Goal: Feedback & Contribution: Contribute content

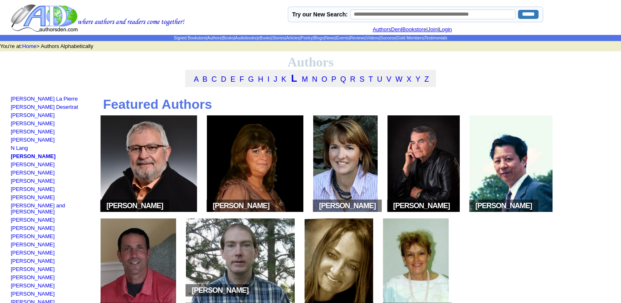
click at [430, 181] on img at bounding box center [423, 163] width 72 height 96
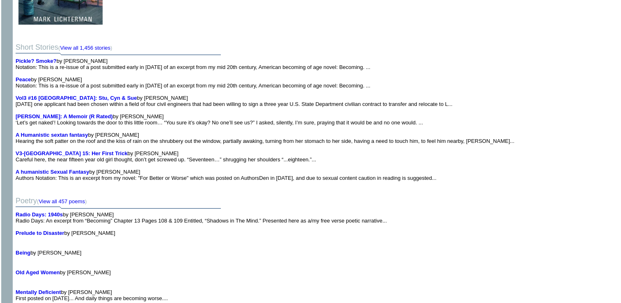
scroll to position [1454, 0]
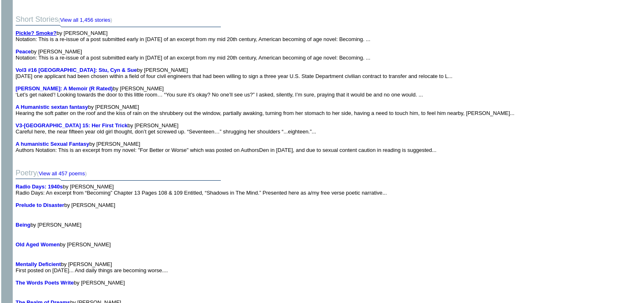
click at [44, 30] on b "Pickle? Smoke?" at bounding box center [36, 33] width 41 height 6
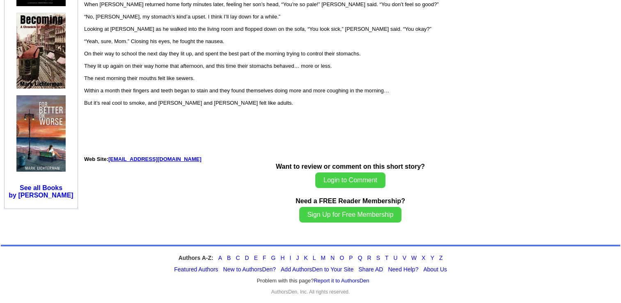
scroll to position [938, 0]
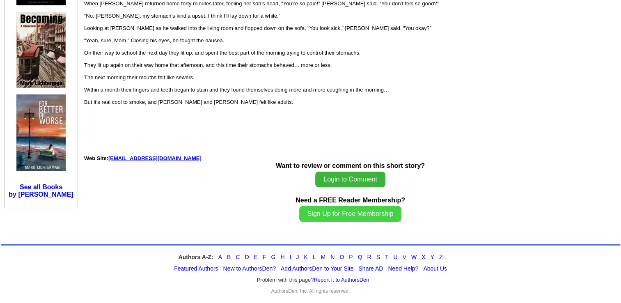
click at [354, 175] on button "Login to Comment" at bounding box center [350, 179] width 70 height 16
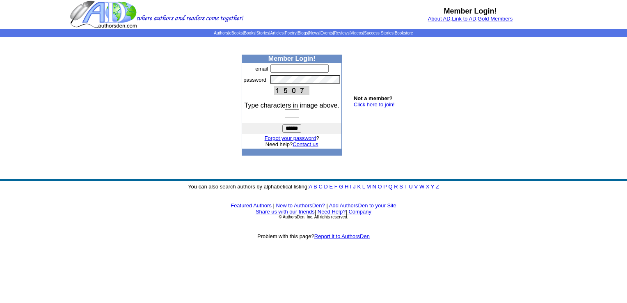
type input "**********"
click at [286, 116] on input "text" at bounding box center [292, 113] width 14 height 8
type input "****"
click at [293, 128] on input "******" at bounding box center [291, 128] width 19 height 8
click at [294, 129] on input "******" at bounding box center [291, 128] width 19 height 8
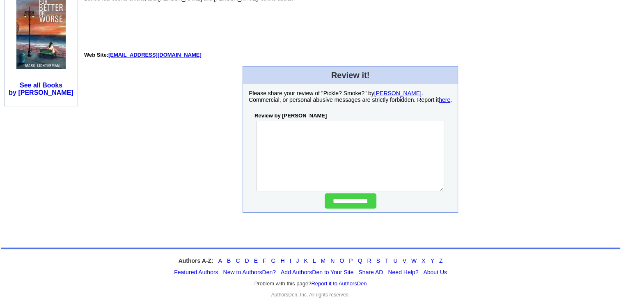
scroll to position [1047, 0]
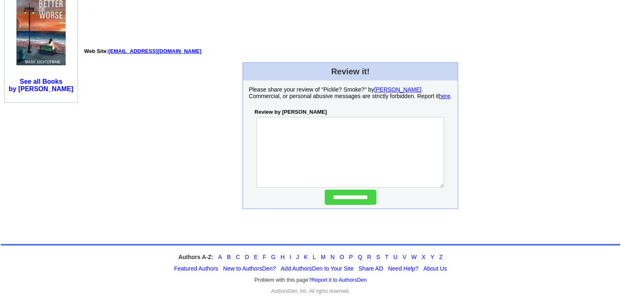
click at [271, 131] on textarea at bounding box center [349, 152] width 187 height 71
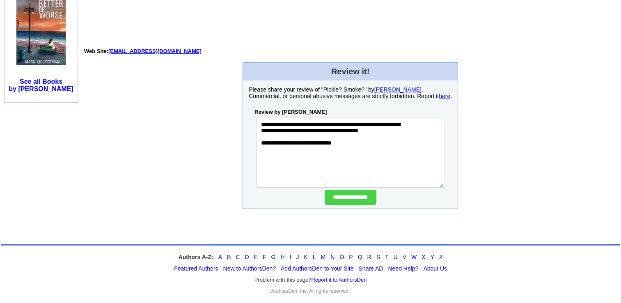
type textarea "**********"
click at [343, 195] on input "**********" at bounding box center [350, 197] width 52 height 15
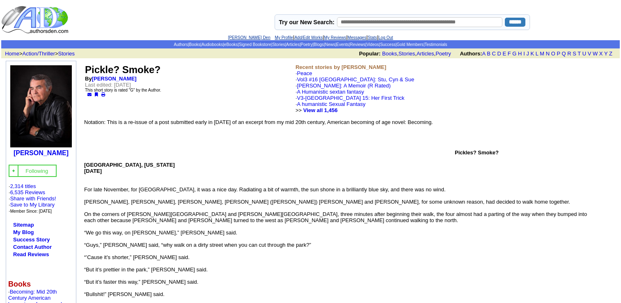
scroll to position [1047, 0]
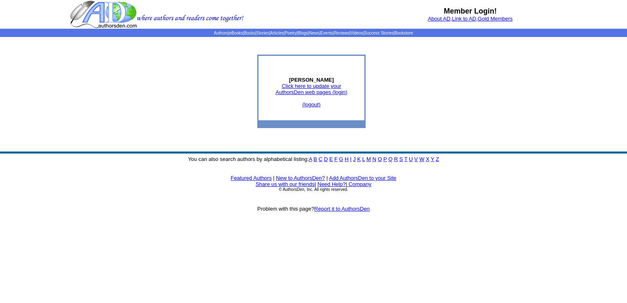
click at [320, 87] on link "Click here to update your AuthorsDen web pages (login)" at bounding box center [312, 89] width 72 height 12
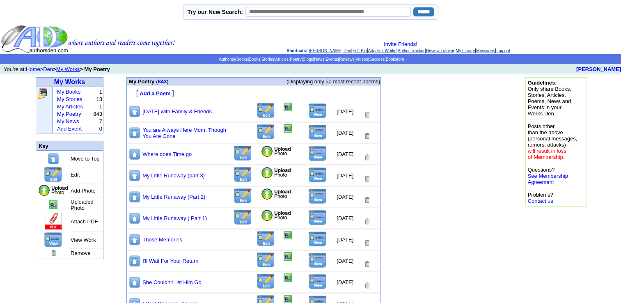
click at [161, 93] on font "Add a Poem" at bounding box center [154, 93] width 31 height 6
click at [160, 94] on font "Add a Poem" at bounding box center [154, 93] width 31 height 6
click at [77, 114] on link "My Poetry" at bounding box center [69, 114] width 24 height 6
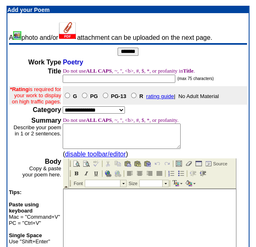
click at [83, 78] on input "text" at bounding box center [119, 79] width 113 height 8
click at [113, 76] on input "**********" at bounding box center [119, 79] width 113 height 8
type input "**********"
click at [121, 114] on select "**********" at bounding box center [94, 109] width 62 height 7
select select "**"
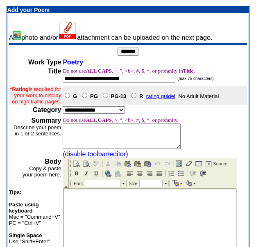
click at [63, 113] on select "**********" at bounding box center [94, 109] width 62 height 7
click at [90, 145] on textarea at bounding box center [122, 135] width 118 height 25
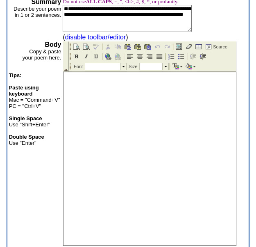
scroll to position [135, 0]
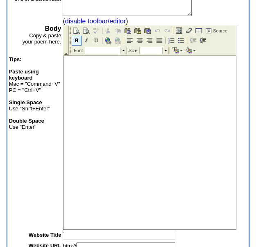
type textarea "**********"
click at [76, 39] on img at bounding box center [76, 40] width 7 height 7
click at [122, 49] on td at bounding box center [123, 50] width 6 height 7
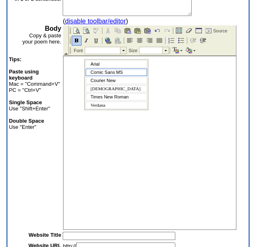
drag, startPoint x: 114, startPoint y: 73, endPoint x: 135, endPoint y: 70, distance: 21.6
click at [114, 73] on span "Comic Sans MS" at bounding box center [107, 72] width 32 height 5
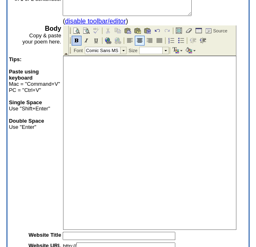
click at [137, 41] on img at bounding box center [140, 40] width 7 height 7
click at [164, 50] on td at bounding box center [165, 50] width 6 height 7
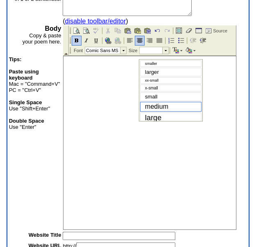
drag, startPoint x: 163, startPoint y: 107, endPoint x: 224, endPoint y: 107, distance: 60.7
click at [163, 107] on span "medium" at bounding box center [156, 106] width 23 height 7
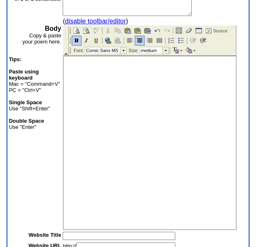
click at [140, 72] on body at bounding box center [150, 142] width 173 height 173
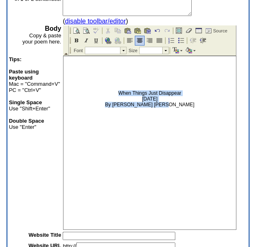
drag, startPoint x: 115, startPoint y: 87, endPoint x: 185, endPoint y: 120, distance: 77.6
click at [185, 120] on body "When Things Just Disappear October 15, 2025 By Rose Marie Rideout" at bounding box center [150, 142] width 173 height 173
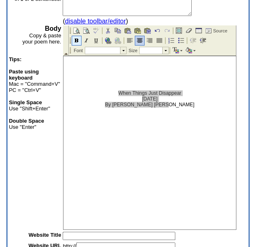
click at [76, 41] on img at bounding box center [76, 40] width 7 height 7
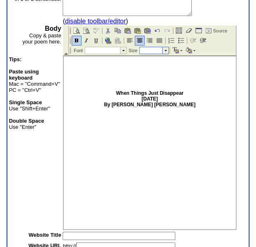
click at [165, 49] on td at bounding box center [165, 50] width 6 height 7
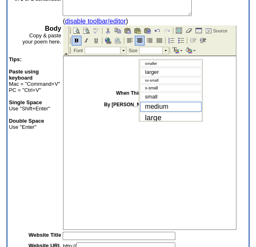
click at [159, 106] on span "medium" at bounding box center [156, 106] width 23 height 7
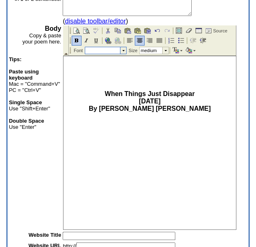
click at [122, 49] on td at bounding box center [123, 50] width 6 height 7
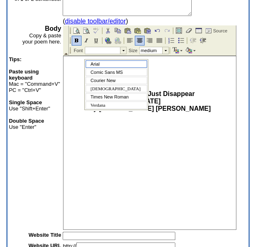
click at [102, 62] on div "Arial" at bounding box center [117, 63] width 62 height 7
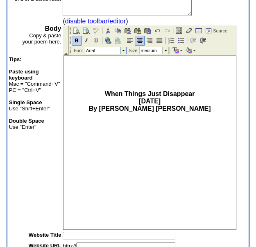
click at [121, 51] on td at bounding box center [123, 50] width 6 height 7
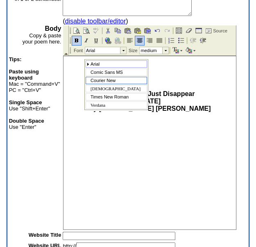
click at [108, 81] on span "Courier New" at bounding box center [103, 80] width 25 height 5
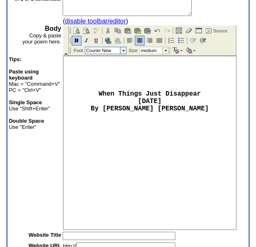
click at [122, 50] on td at bounding box center [123, 50] width 6 height 7
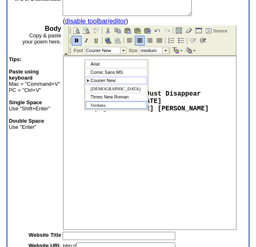
click at [105, 105] on span "Verdana" at bounding box center [98, 105] width 15 height 5
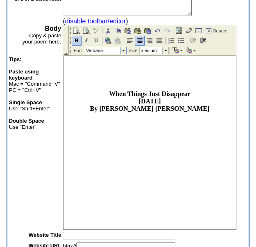
click at [123, 50] on td at bounding box center [123, 50] width 6 height 7
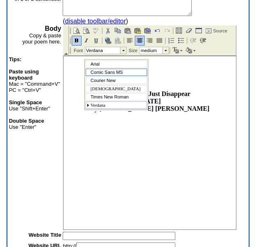
click at [116, 71] on span "Comic Sans MS" at bounding box center [107, 72] width 32 height 5
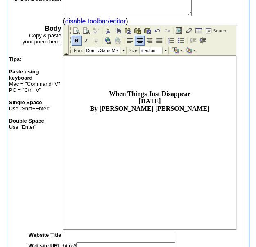
click at [202, 112] on p "When Things Just Disappear October 15, 2025 By Rose Marie Rideout" at bounding box center [150, 101] width 169 height 22
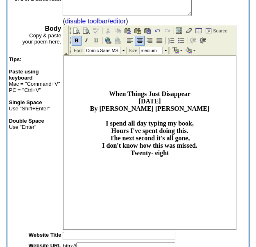
click at [155, 156] on b "When Things Just Disappear October 15, 2025 By Rose Marie Rideout I spend all d…" at bounding box center [150, 123] width 120 height 66
click at [175, 157] on p "When Things Just Disappear October 15, 2025 By Rose Marie Rideout I spend all d…" at bounding box center [150, 123] width 169 height 66
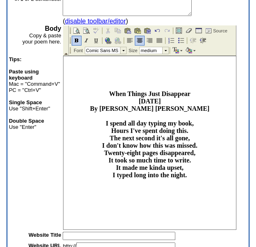
click at [206, 159] on p "When Things Just Disappear October 15, 2025 By Rose Marie Rideout I spend all d…" at bounding box center [150, 134] width 169 height 89
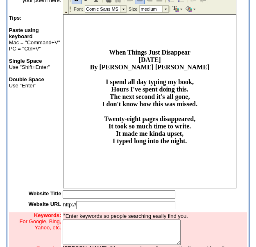
scroll to position [222, 0]
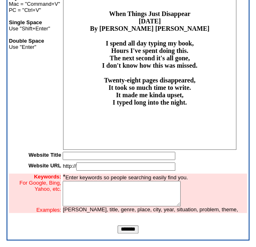
click at [195, 107] on p "When Things Just Disappear October 15, 2025 By Rose Marie Rideout I spend all d…" at bounding box center [150, 59] width 169 height 96
click at [117, 121] on b "When Things Just Disappear October 15, 2025 By Rose Marie Rideout I spend all d…" at bounding box center [150, 66] width 120 height 110
click at [142, 121] on b "When Things Just Disappear October 15, 2025 By Rose Marie Rideout I spend all d…" at bounding box center [150, 66] width 120 height 110
click at [234, 143] on body "When Things Just Disappear October 15, 2025 By Rose Marie Rideout I spend all d…" at bounding box center [150, 63] width 173 height 173
click at [235, 15] on body "When Things Just Disappear October 15, 2025 By Rose Marie Rideout I spend all d…" at bounding box center [150, 63] width 173 height 173
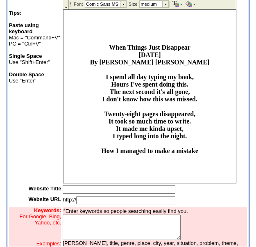
scroll to position [165, 0]
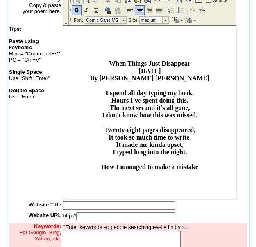
click at [234, 171] on p "When Things Just Disappear October 15, 2025 By Rose Marie Rideout I spend all d…" at bounding box center [150, 115] width 169 height 111
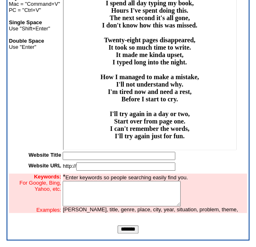
scroll to position [93, 0]
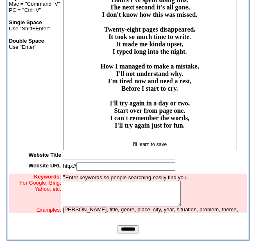
drag, startPoint x: 125, startPoint y: 143, endPoint x: 171, endPoint y: 145, distance: 46.4
click at [171, 145] on p "I'll learn to save" at bounding box center [150, 145] width 169 height 6
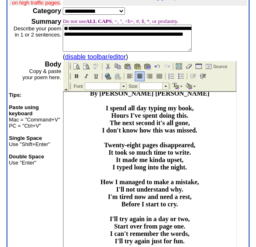
scroll to position [87, 0]
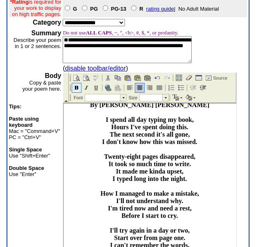
click at [76, 86] on img at bounding box center [76, 88] width 7 height 7
click at [166, 97] on td at bounding box center [165, 97] width 6 height 7
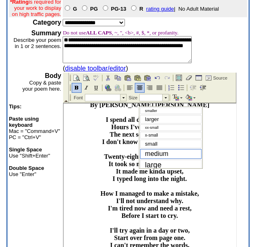
click at [157, 151] on span "medium" at bounding box center [156, 153] width 23 height 7
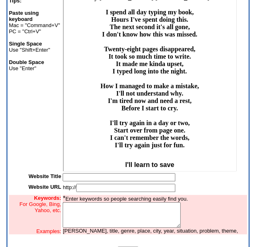
scroll to position [222, 0]
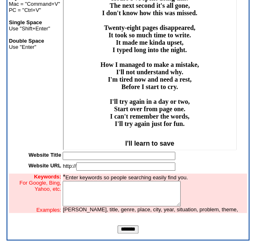
click at [196, 142] on body "When Things Just Disappear October 15, 2025 By Rose Marie Rideout I spend all d…" at bounding box center [150, 37] width 173 height 226
click at [206, 124] on p "When Things Just Disappear October 15, 2025 By Rose Marie Rideout I spend all d…" at bounding box center [150, 46] width 169 height 177
click at [174, 145] on p "I'll learn to save" at bounding box center [150, 143] width 169 height 7
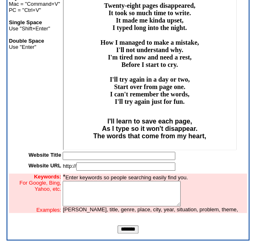
scroll to position [118, 0]
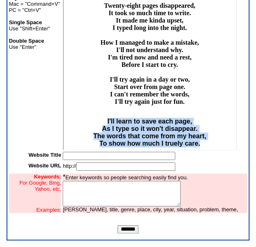
drag, startPoint x: 99, startPoint y: 119, endPoint x: 197, endPoint y: 145, distance: 101.9
click at [197, 145] on p "I'll learn to save each page, As I type so it won't disappear. The words that c…" at bounding box center [150, 133] width 169 height 30
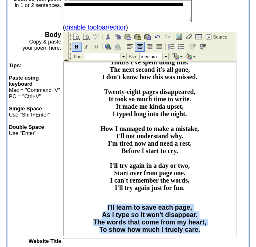
scroll to position [113, 0]
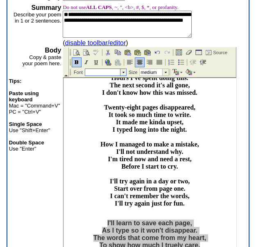
click at [123, 71] on td at bounding box center [123, 72] width 6 height 7
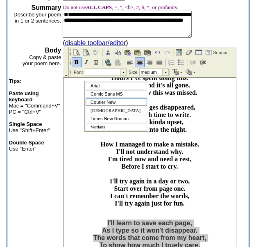
click at [113, 102] on span "Courier New" at bounding box center [103, 102] width 25 height 5
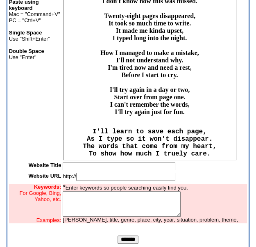
scroll to position [222, 0]
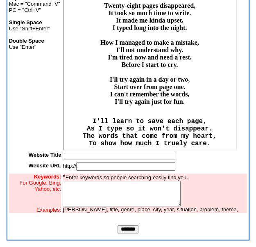
click at [226, 112] on p "When Things Just Disappear October 15, 2025 By Rose Marie Rideout I spend all d…" at bounding box center [150, 24] width 169 height 177
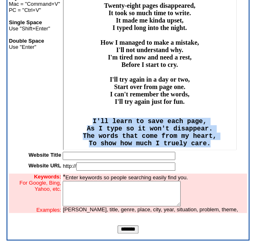
drag, startPoint x: 84, startPoint y: 125, endPoint x: 212, endPoint y: 162, distance: 133.6
click at [212, 150] on html "When Things Just Disappear October 15, 2025 By Rose Marie Rideout I spend all d…" at bounding box center [150, 26] width 173 height 248
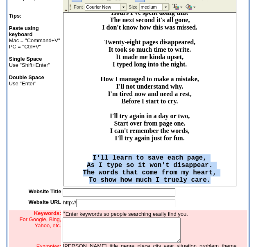
scroll to position [151, 0]
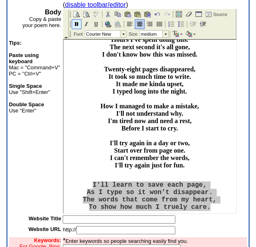
click at [77, 21] on img at bounding box center [76, 24] width 7 height 7
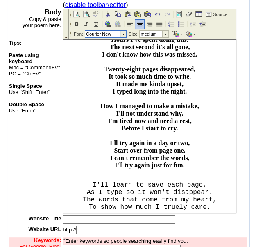
click at [123, 32] on td at bounding box center [123, 34] width 6 height 7
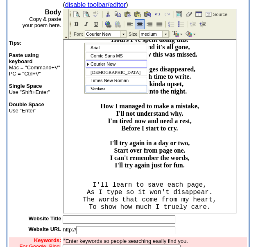
click at [121, 89] on div "Verdana" at bounding box center [117, 88] width 62 height 7
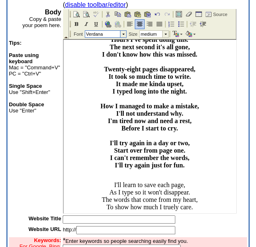
click at [121, 33] on td at bounding box center [123, 34] width 6 height 7
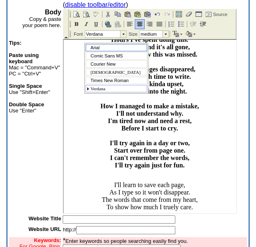
click at [107, 47] on div "Arial" at bounding box center [117, 47] width 62 height 7
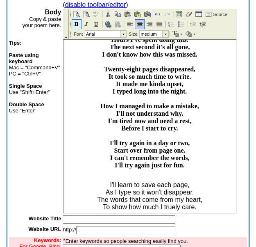
click at [77, 23] on img at bounding box center [76, 24] width 7 height 7
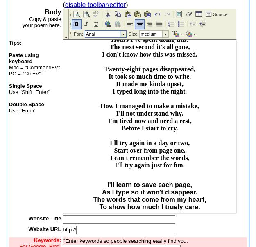
click at [122, 33] on td at bounding box center [123, 34] width 6 height 7
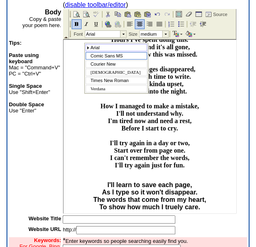
click at [110, 54] on span "Comic Sans MS" at bounding box center [107, 55] width 32 height 5
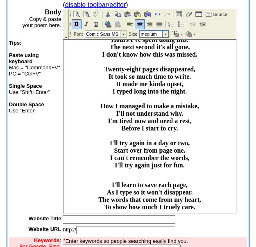
click at [166, 34] on td at bounding box center [165, 34] width 6 height 7
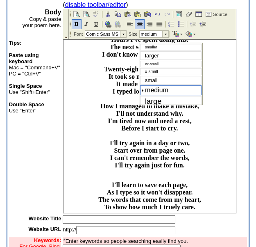
drag, startPoint x: 231, startPoint y: 81, endPoint x: 156, endPoint y: 85, distance: 75.1
click at [156, 85] on div "medium" at bounding box center [171, 90] width 62 height 10
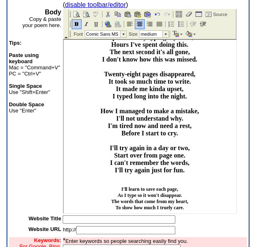
scroll to position [115, 0]
click at [164, 31] on td at bounding box center [165, 34] width 6 height 7
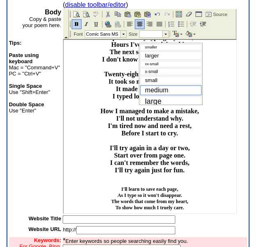
click at [164, 87] on span "medium" at bounding box center [156, 90] width 23 height 7
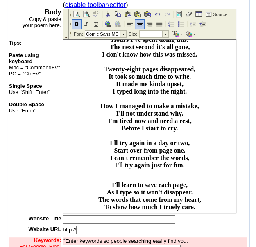
scroll to position [118, 0]
click at [213, 169] on p "When Things Just Disappear October 15, 2025 By Rose Marie Rideout I spend all d…" at bounding box center [150, 87] width 169 height 177
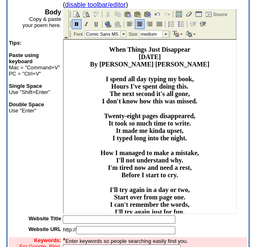
scroll to position [0, 0]
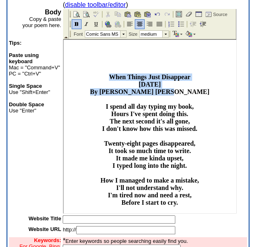
drag, startPoint x: 99, startPoint y: 69, endPoint x: 187, endPoint y: 100, distance: 92.8
click at [187, 100] on body "When Things Just Disappear October 15, 2025 By Rose Marie Rideout I spend all d…" at bounding box center [150, 163] width 173 height 248
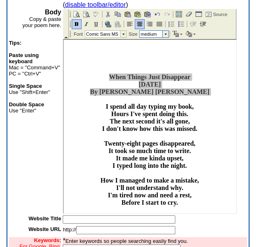
click at [166, 32] on td at bounding box center [165, 34] width 6 height 7
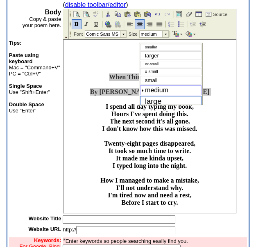
click at [155, 101] on span "large" at bounding box center [153, 101] width 16 height 8
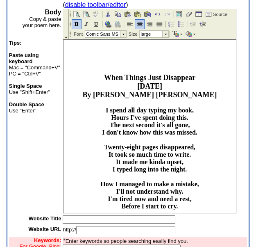
click at [208, 64] on p at bounding box center [150, 66] width 169 height 6
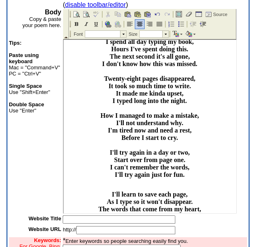
scroll to position [69, 0]
click at [121, 49] on b "I spend all day typing my book, Hours I've spent doing this. The next second it…" at bounding box center [149, 108] width 98 height 140
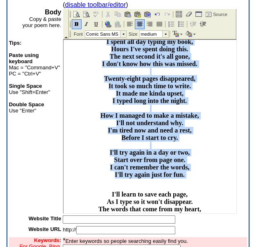
scroll to position [128, 0]
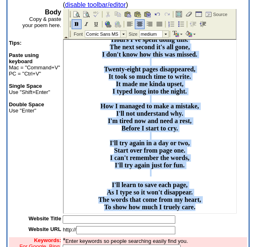
drag, startPoint x: 90, startPoint y: 49, endPoint x: 293, endPoint y: 260, distance: 292.4
click at [229, 213] on html "When Things Just Disappear October 15, 2025 By Rose Marie Rideout I spent all d…" at bounding box center [150, 86] width 173 height 251
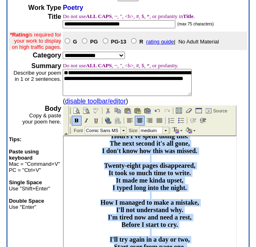
scroll to position [50, 0]
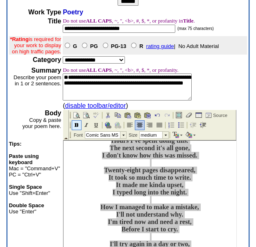
click at [75, 124] on img at bounding box center [76, 125] width 7 height 7
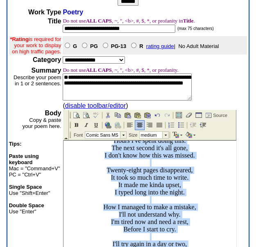
click at [218, 172] on p "When Things Just Disappear October 15, 2025 By Rose Marie Rideout I spent all d…" at bounding box center [150, 186] width 169 height 181
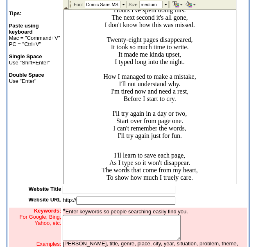
scroll to position [181, 0]
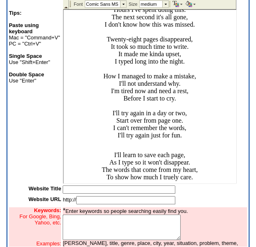
click at [124, 178] on span "I'll learn to save each page, As I type so it won't disappear. The words that c…" at bounding box center [150, 165] width 96 height 29
drag, startPoint x: 233, startPoint y: 179, endPoint x: 295, endPoint y: 206, distance: 66.9
click at [81, 194] on input "text" at bounding box center [119, 189] width 113 height 8
type input "**********"
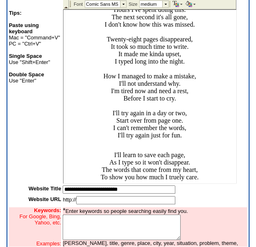
click at [85, 204] on input "text" at bounding box center [125, 200] width 99 height 8
type input "**********"
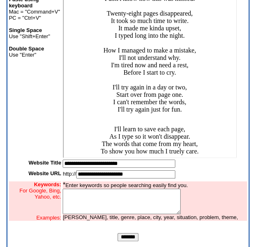
scroll to position [222, 0]
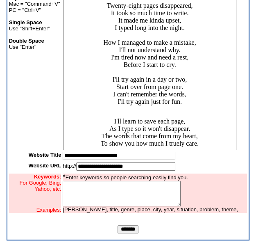
click at [76, 188] on textarea at bounding box center [122, 193] width 118 height 25
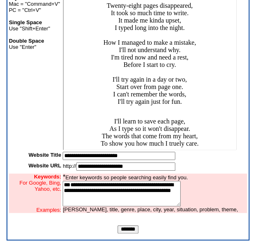
scroll to position [5, 0]
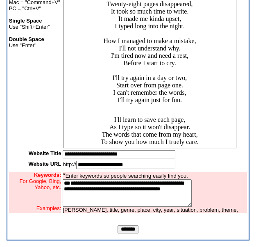
type textarea "**********"
click at [126, 228] on input "*******" at bounding box center [128, 229] width 21 height 8
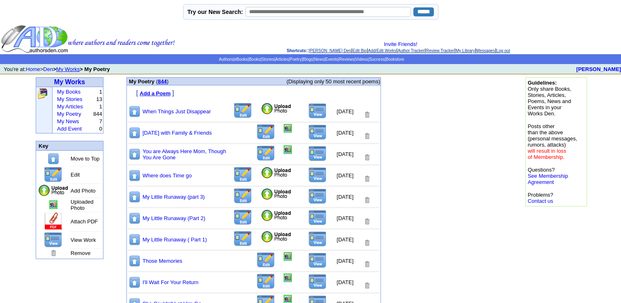
click at [310, 111] on img at bounding box center [317, 111] width 18 height 16
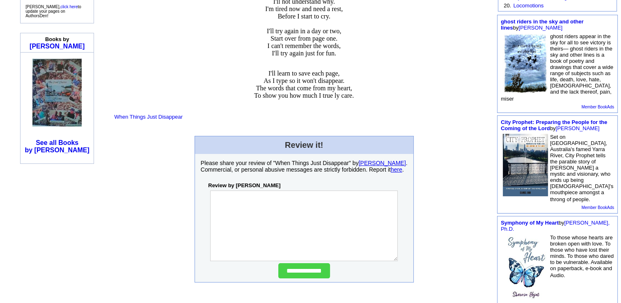
scroll to position [238, 0]
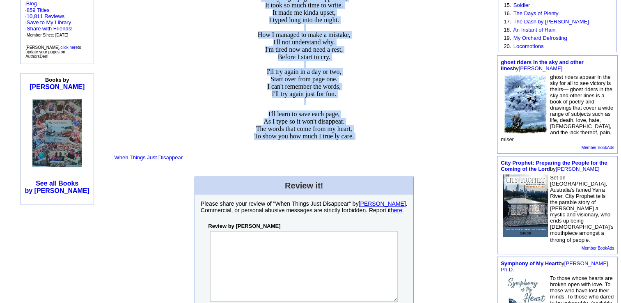
drag, startPoint x: 247, startPoint y: 29, endPoint x: 236, endPoint y: 185, distance: 156.6
click at [236, 153] on td "When Things Just Disappear [DATE] By [PERSON_NAME] [PERSON_NAME] I spent all da…" at bounding box center [304, 21] width 380 height 264
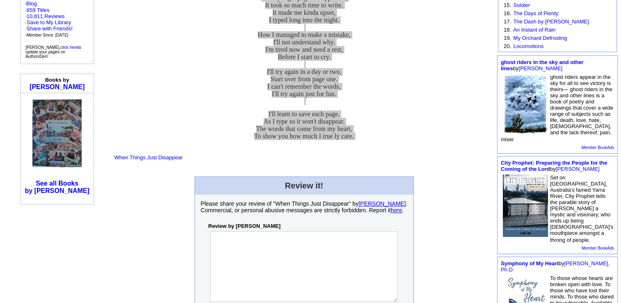
scroll to position [239, 0]
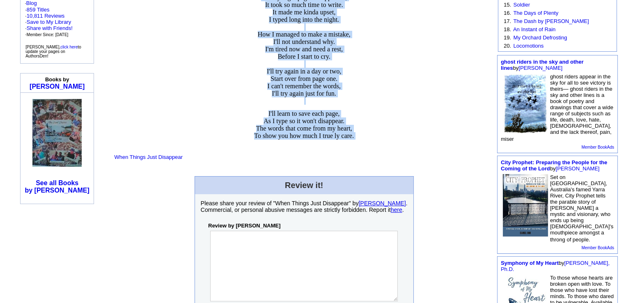
click at [428, 41] on p "When Things Just Disappear [DATE] By [PERSON_NAME] [PERSON_NAME] I spent all da…" at bounding box center [303, 14] width 379 height 181
